Goal: Check status

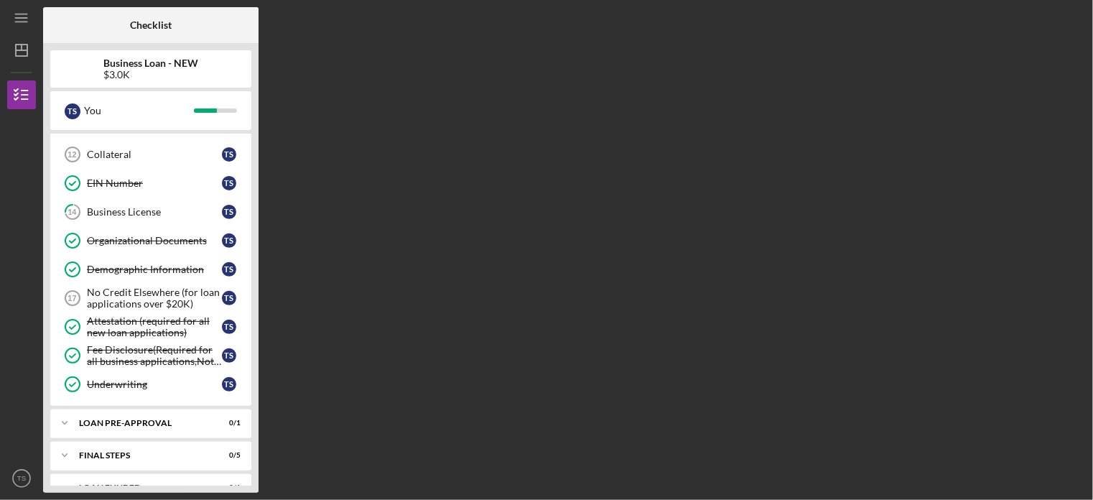
scroll to position [280, 0]
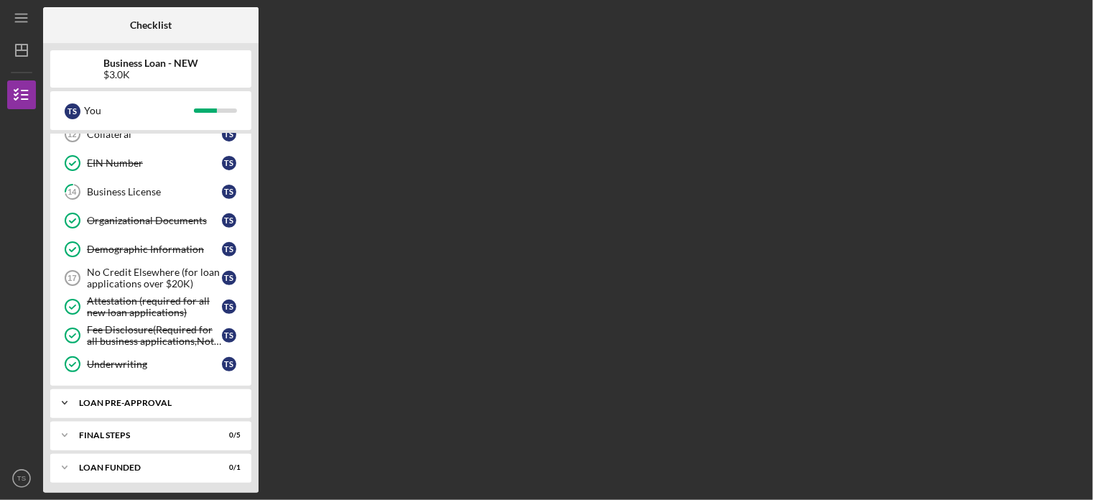
click at [92, 399] on div "LOAN PRE-APPROVAL" at bounding box center [156, 403] width 154 height 9
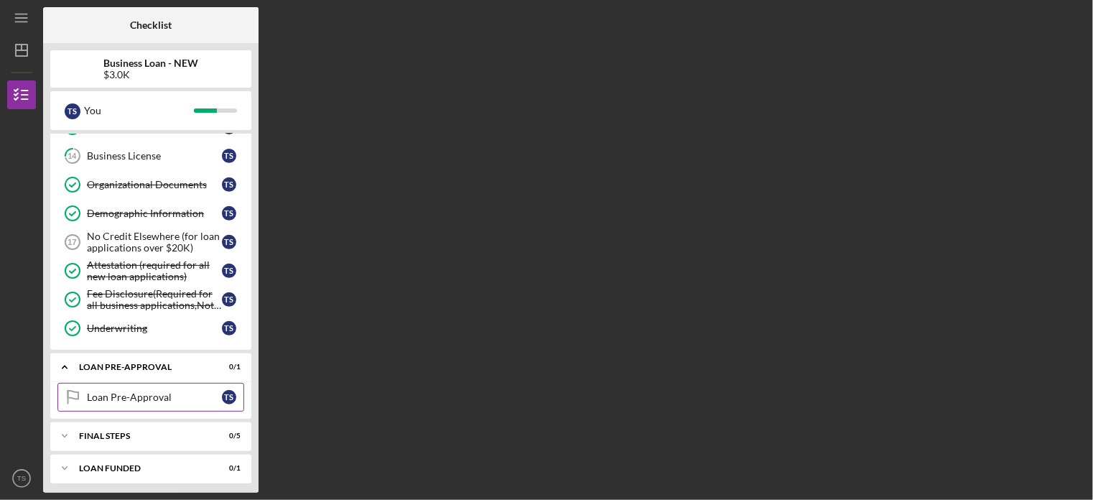
click at [148, 392] on div "Loan Pre-Approval" at bounding box center [154, 397] width 135 height 11
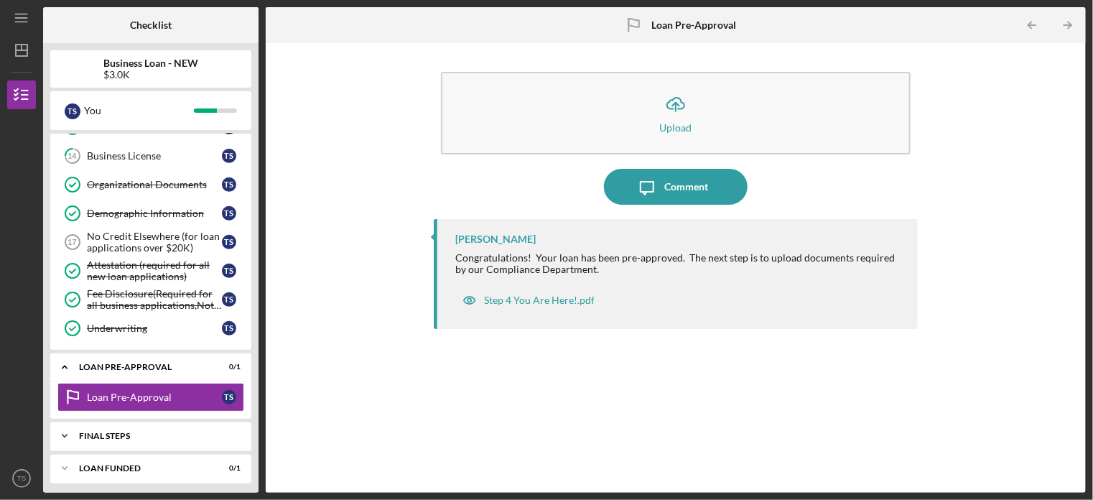
click at [136, 432] on div "FINAL STEPS" at bounding box center [156, 436] width 154 height 9
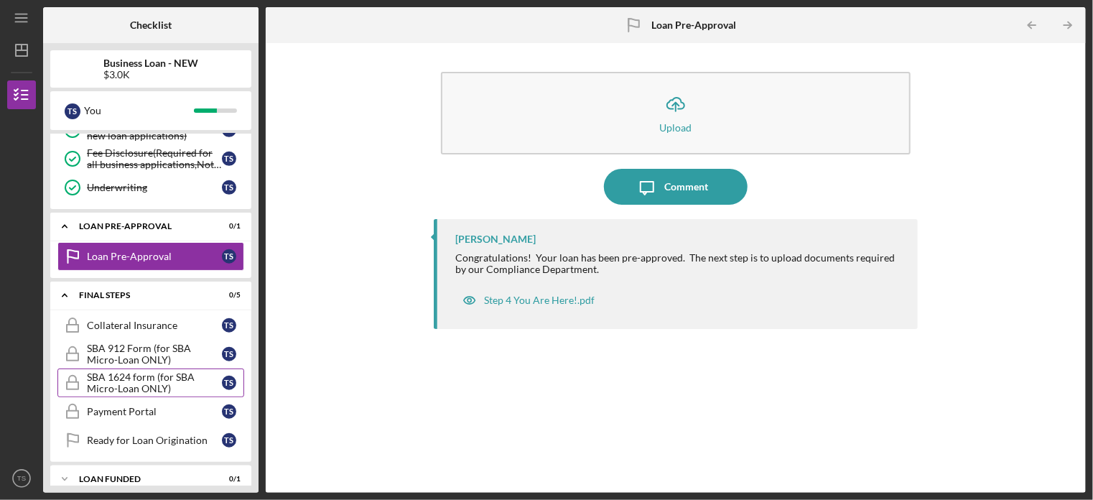
scroll to position [466, 0]
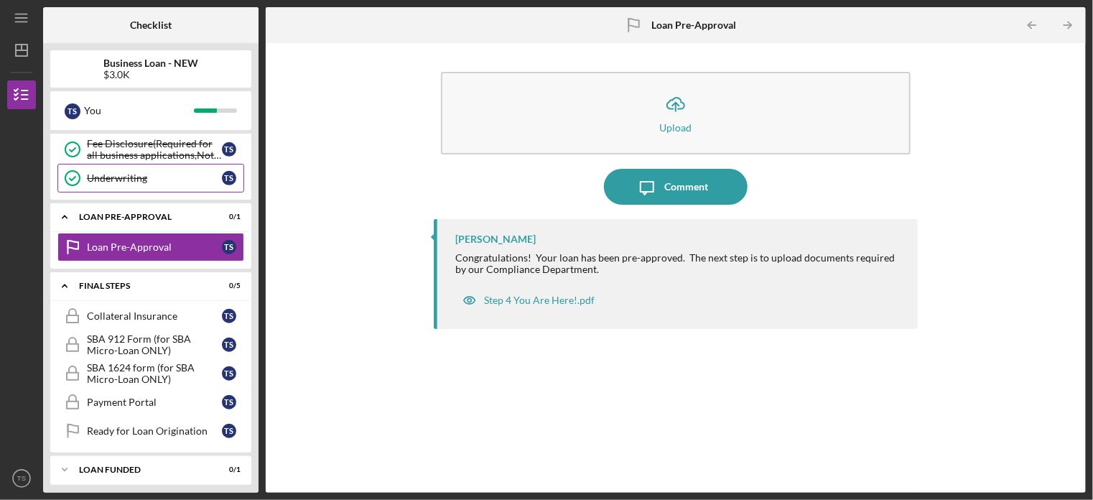
click at [172, 172] on div "Underwriting" at bounding box center [154, 177] width 135 height 11
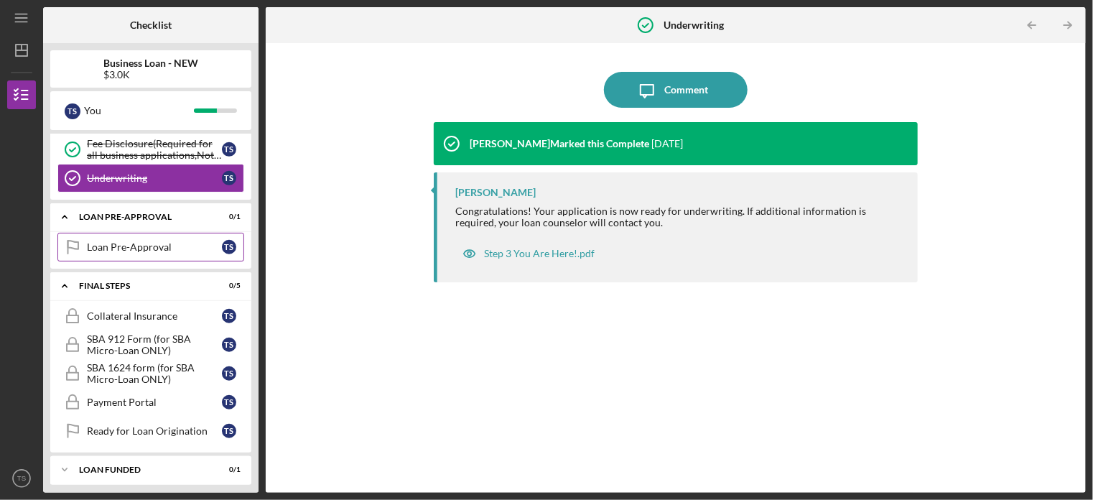
click at [157, 241] on div "Loan Pre-Approval" at bounding box center [154, 246] width 135 height 11
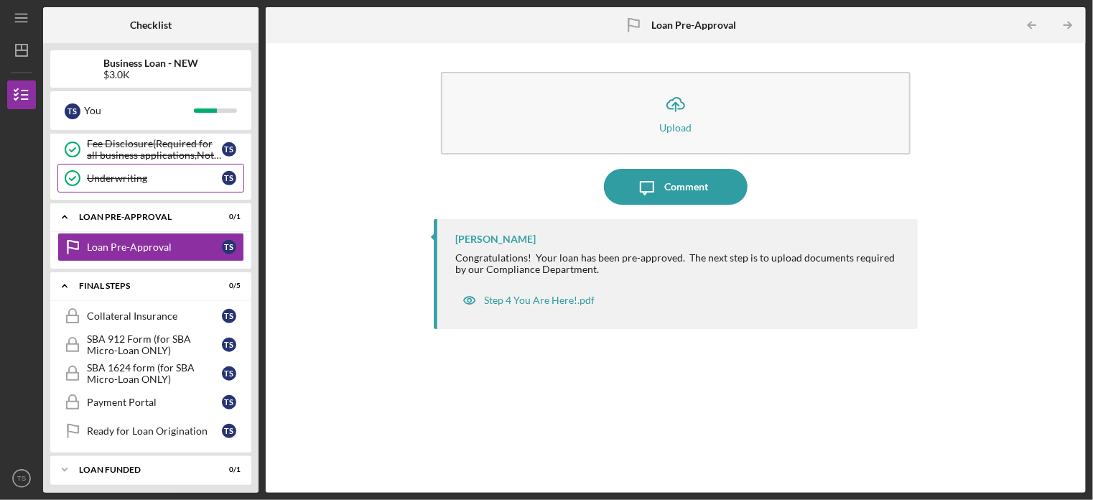
click at [109, 172] on div "Underwriting" at bounding box center [154, 177] width 135 height 11
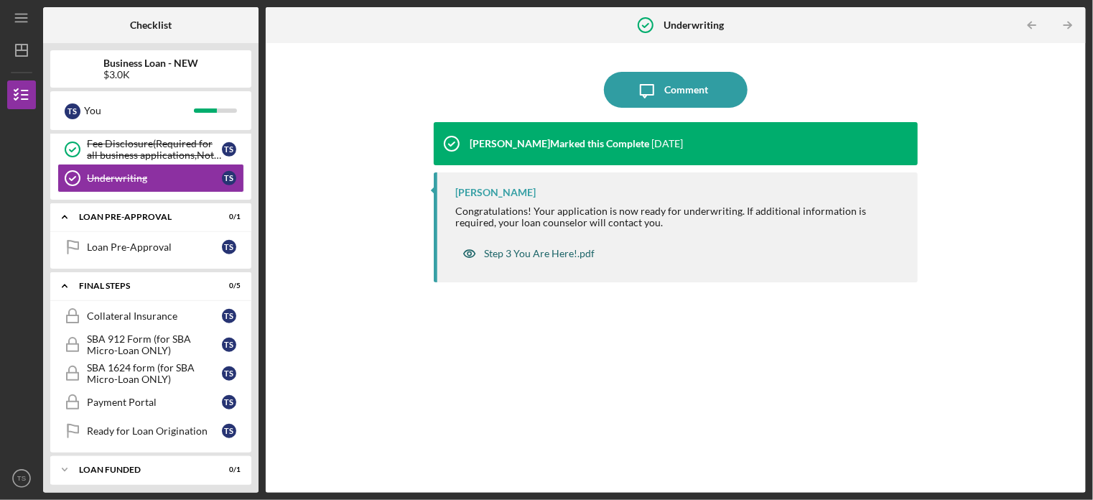
click at [511, 258] on div "Step 3 You Are Here!.pdf" at bounding box center [539, 253] width 111 height 11
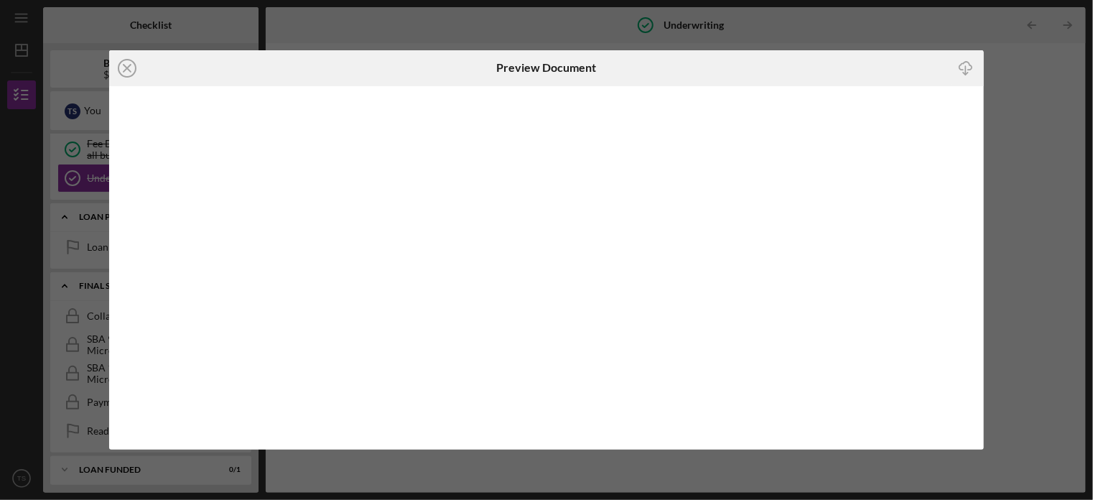
click at [119, 68] on circle at bounding box center [127, 68] width 17 height 17
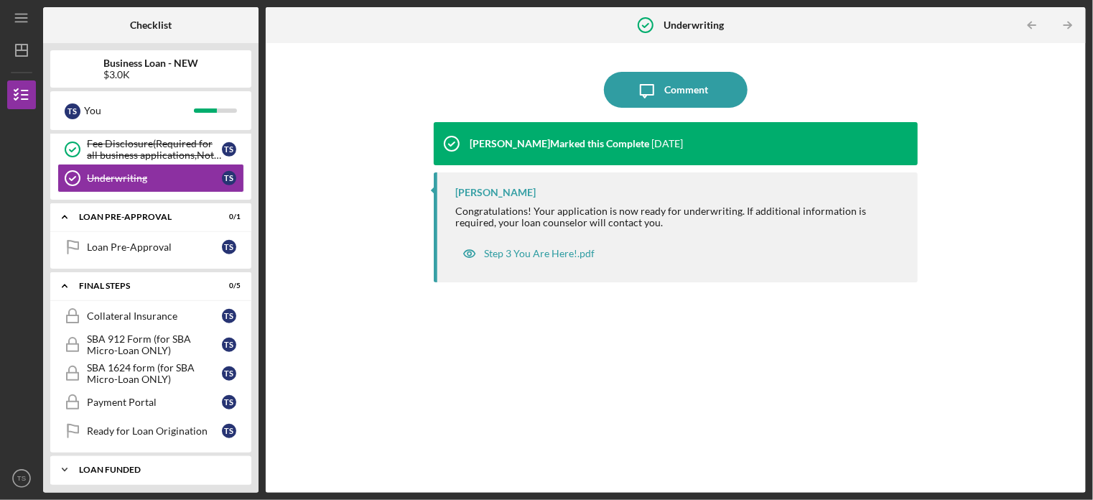
click at [64, 467] on icon "Icon/Expander" at bounding box center [64, 469] width 29 height 29
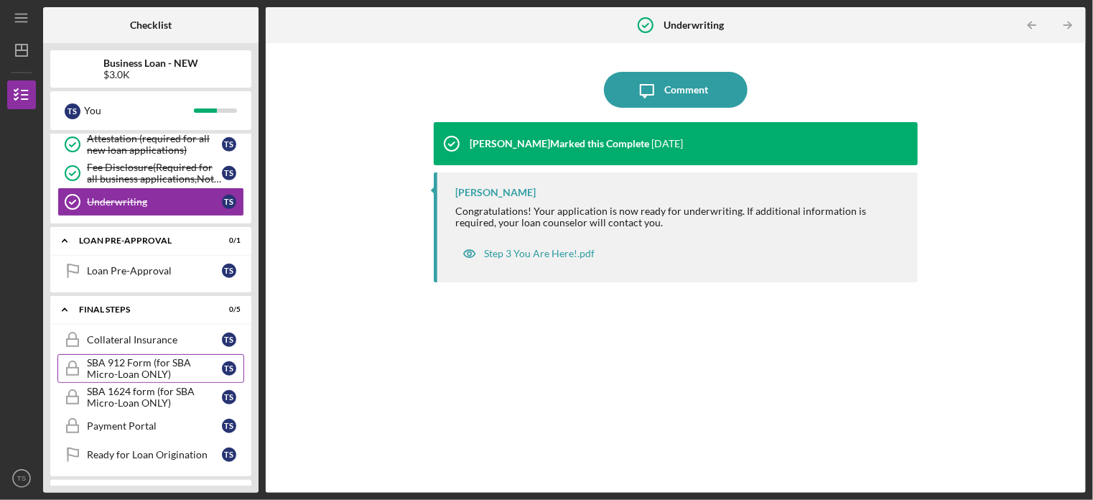
scroll to position [503, 0]
